Goal: Task Accomplishment & Management: Use online tool/utility

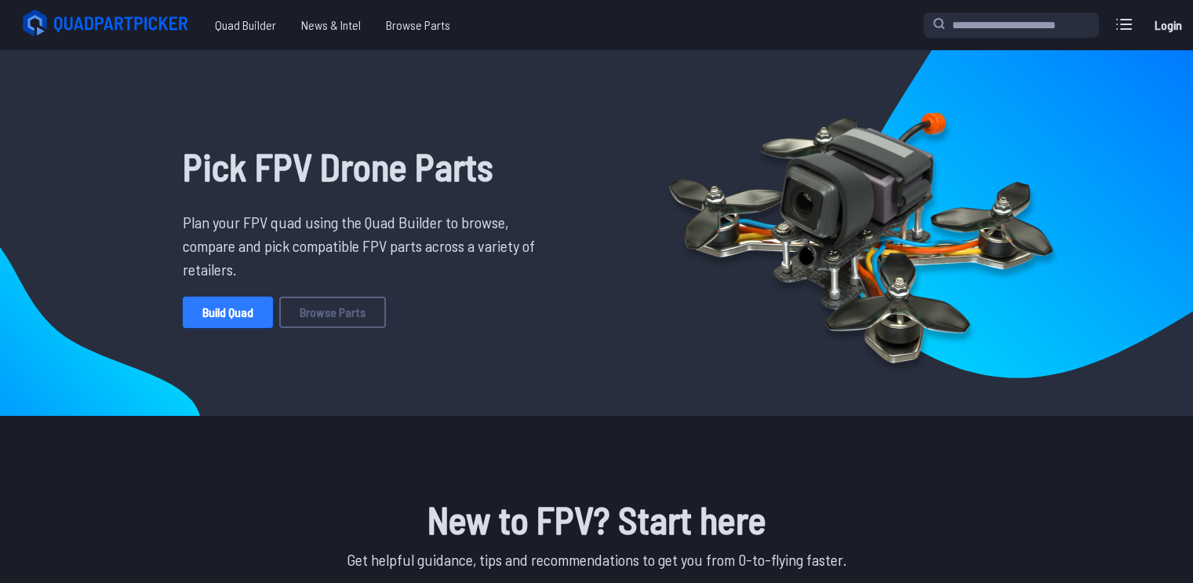
click at [209, 315] on link "Build Quad" at bounding box center [228, 312] width 90 height 31
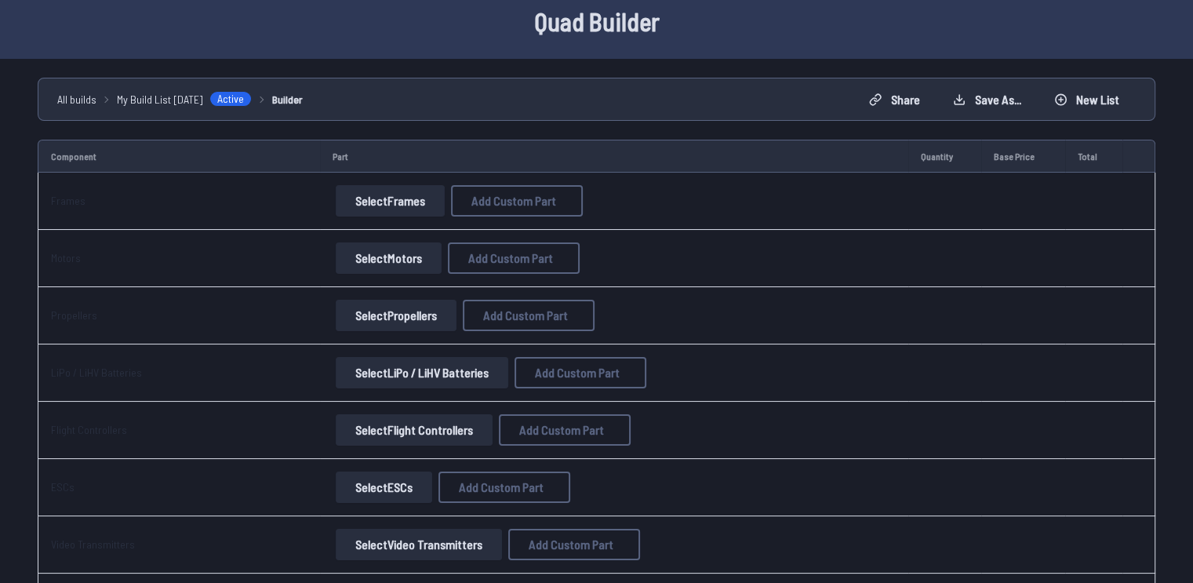
scroll to position [78, 0]
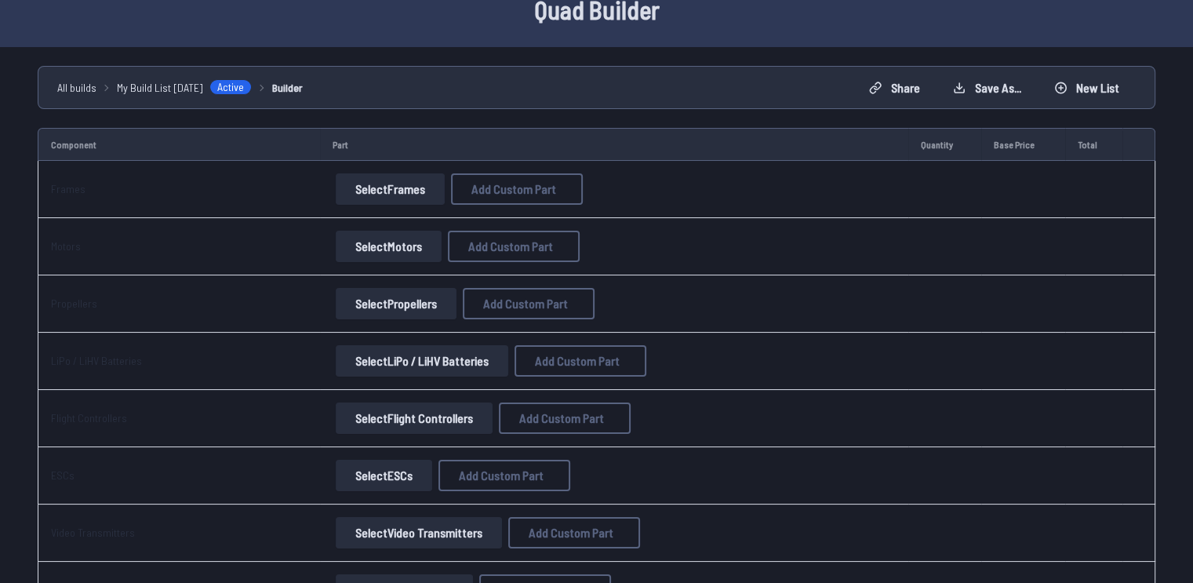
click at [339, 191] on button "Select Frames" at bounding box center [390, 188] width 109 height 31
click at [373, 186] on button "Select Frames" at bounding box center [390, 188] width 109 height 31
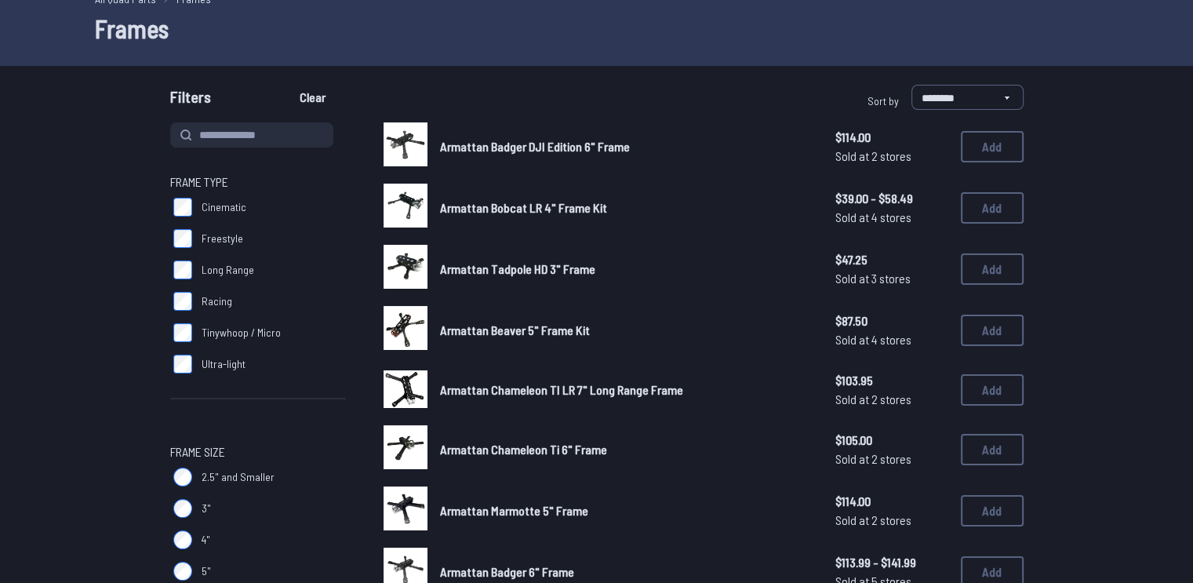
scroll to position [28, 0]
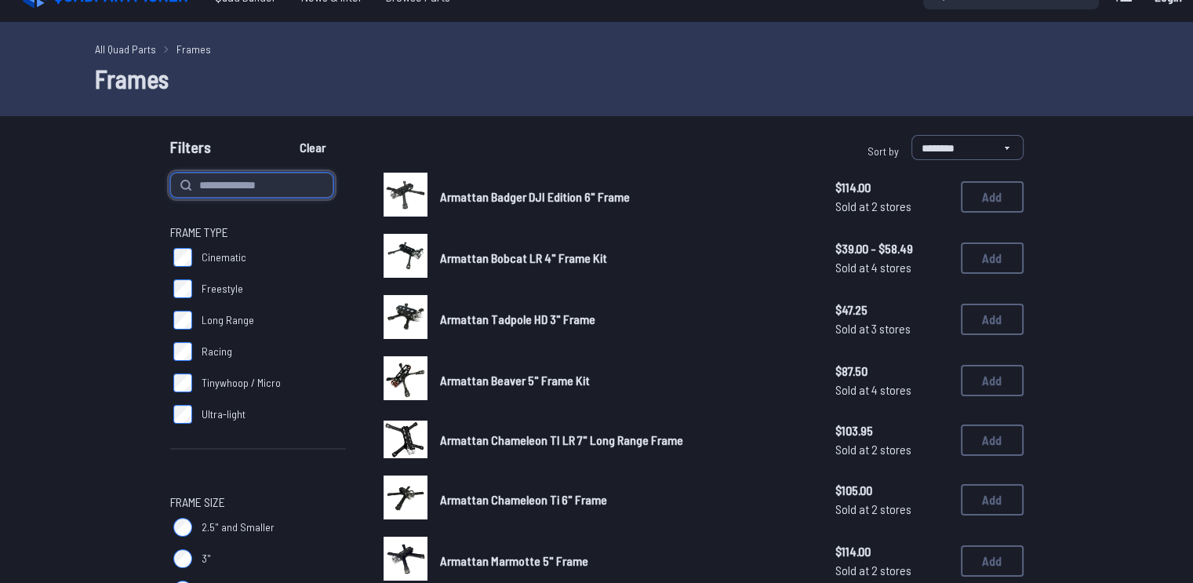
click at [268, 189] on input at bounding box center [251, 185] width 163 height 25
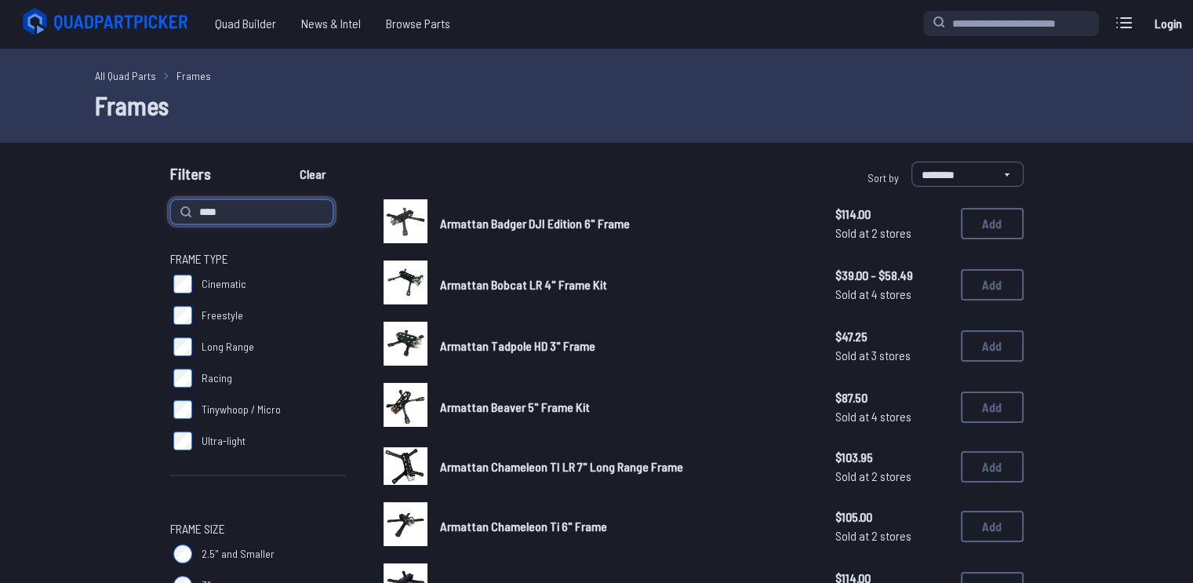
scroll to position [0, 0]
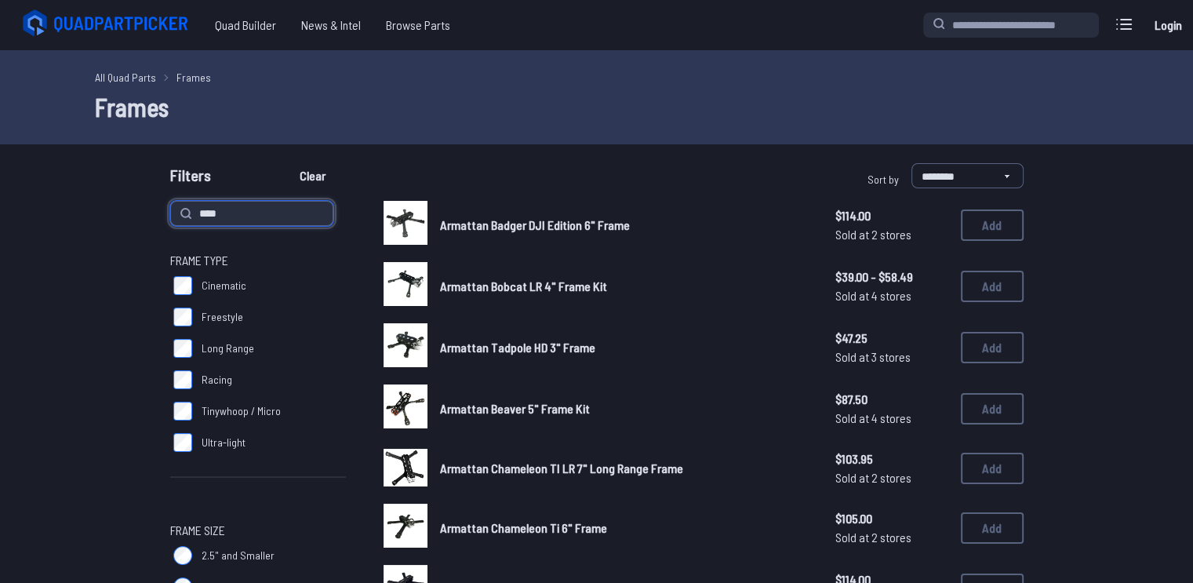
type input "****"
